Goal: Check status: Check status

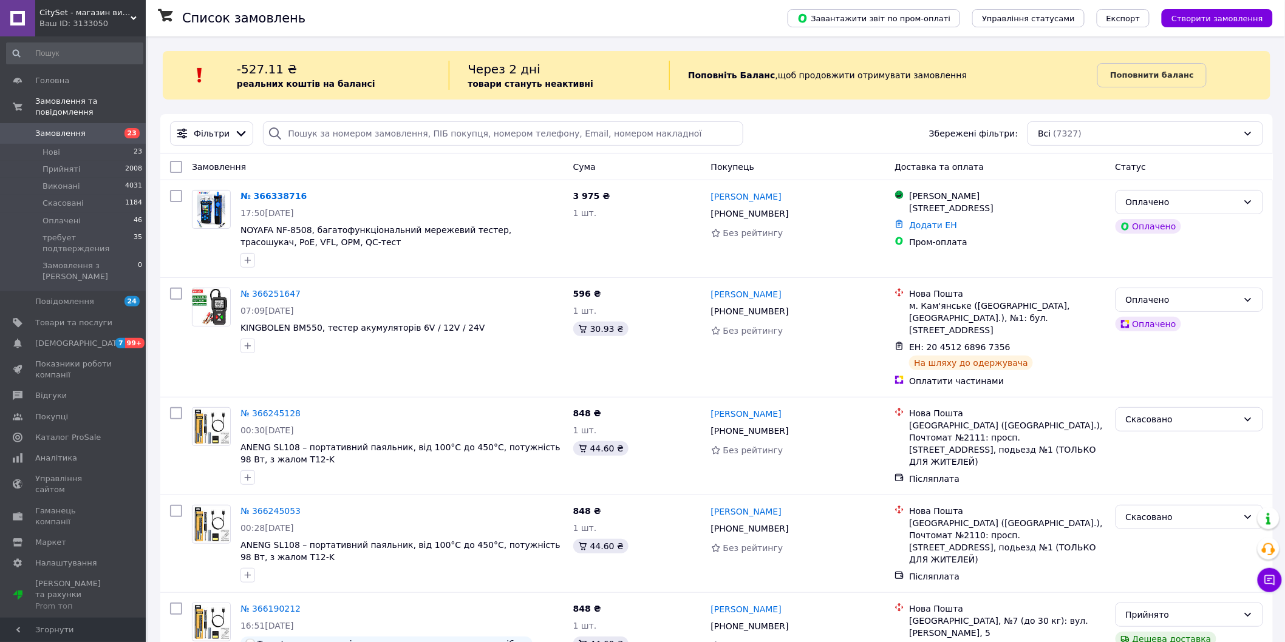
click at [259, 192] on link "№ 366338716" at bounding box center [273, 196] width 66 height 10
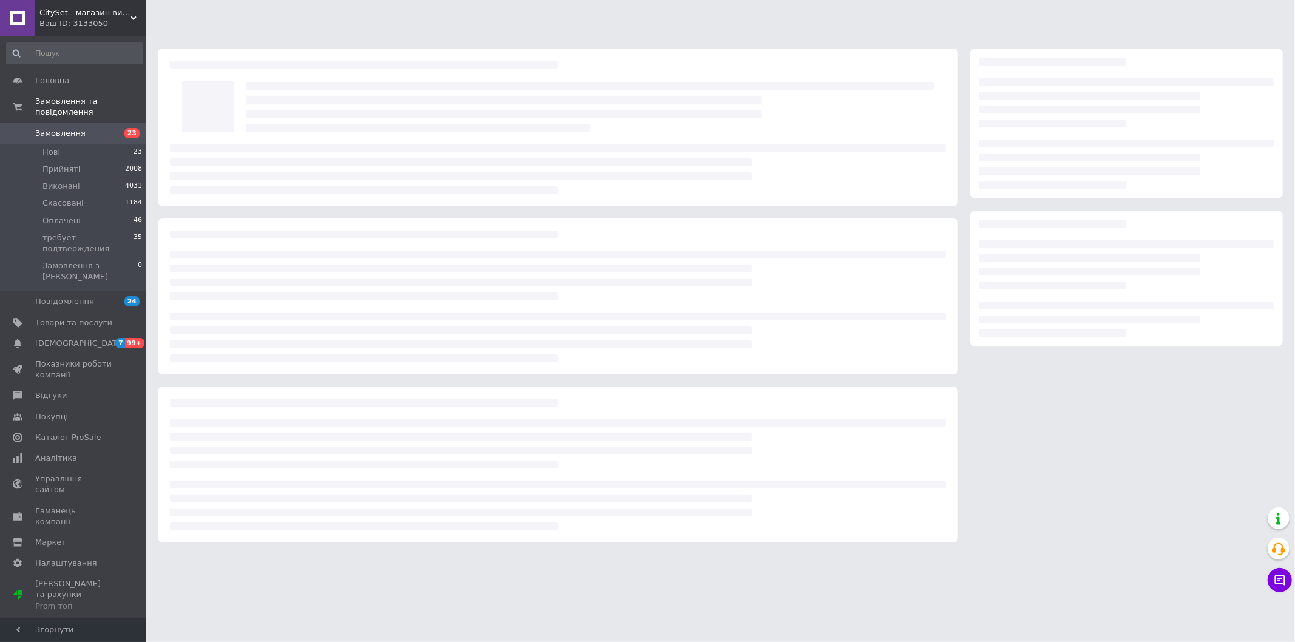
click at [99, 123] on link "Замовлення 23" at bounding box center [74, 133] width 149 height 21
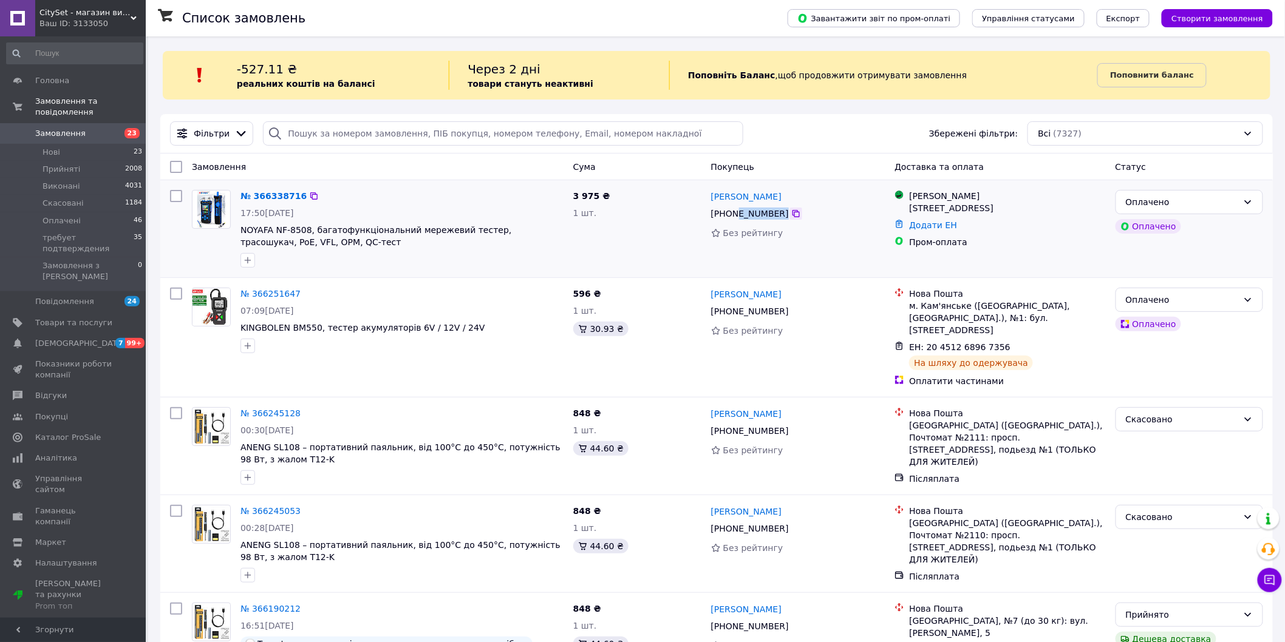
drag, startPoint x: 732, startPoint y: 216, endPoint x: 794, endPoint y: 213, distance: 62.0
click at [792, 213] on div "[PHONE_NUMBER]" at bounding box center [798, 213] width 177 height 15
